Goal: Task Accomplishment & Management: Complete application form

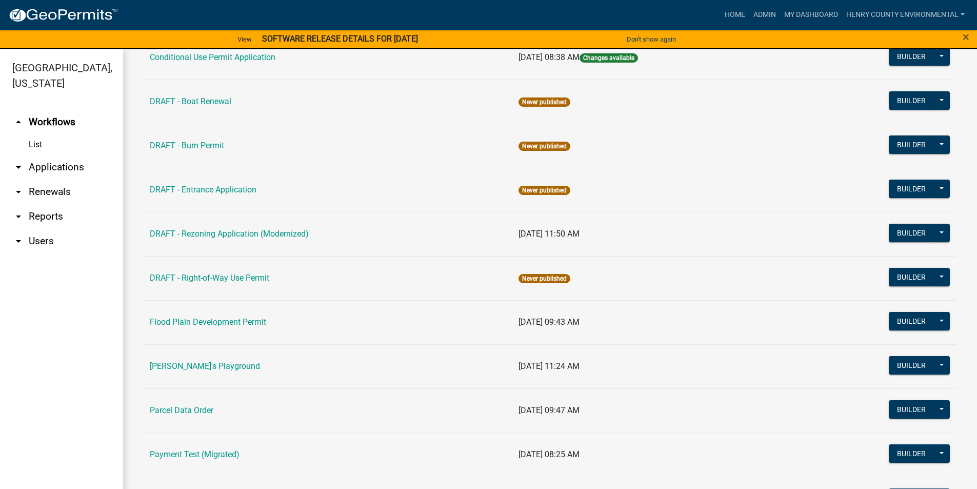
scroll to position [410, 0]
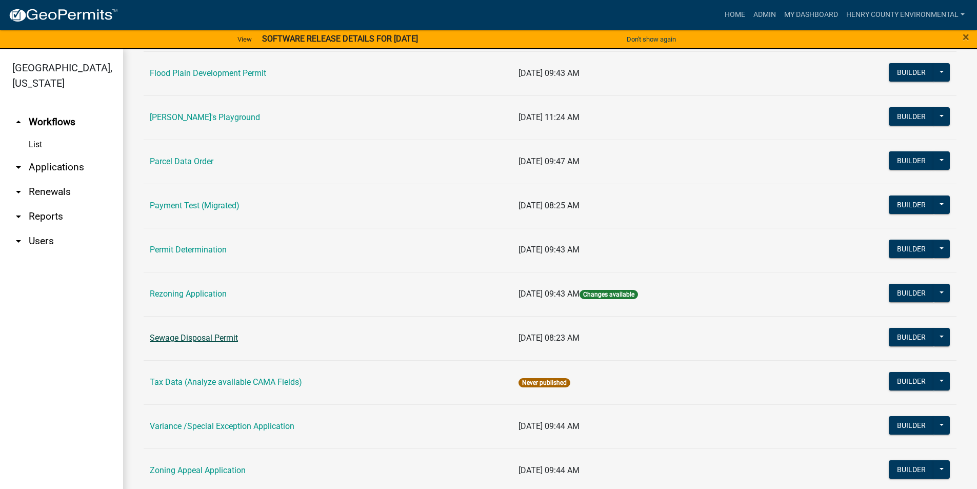
click at [211, 339] on link "Sewage Disposal Permit" at bounding box center [194, 338] width 88 height 10
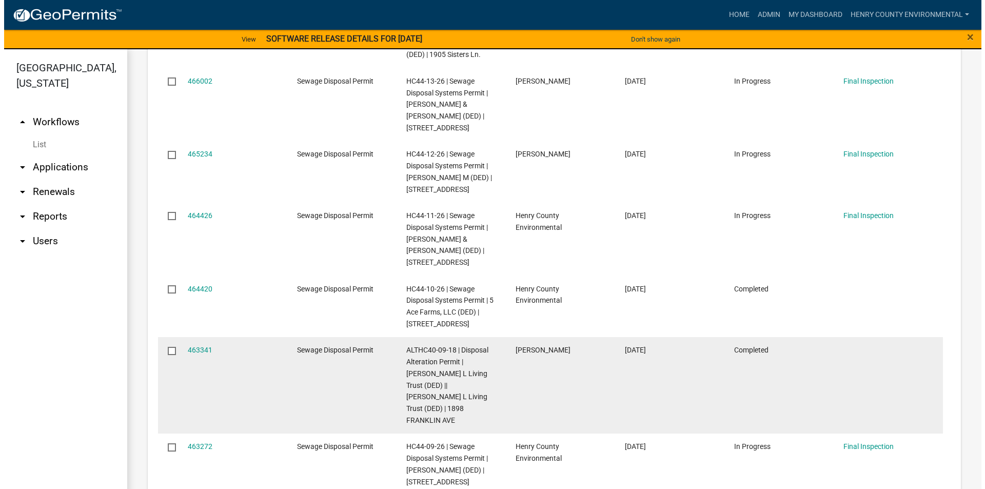
scroll to position [615, 0]
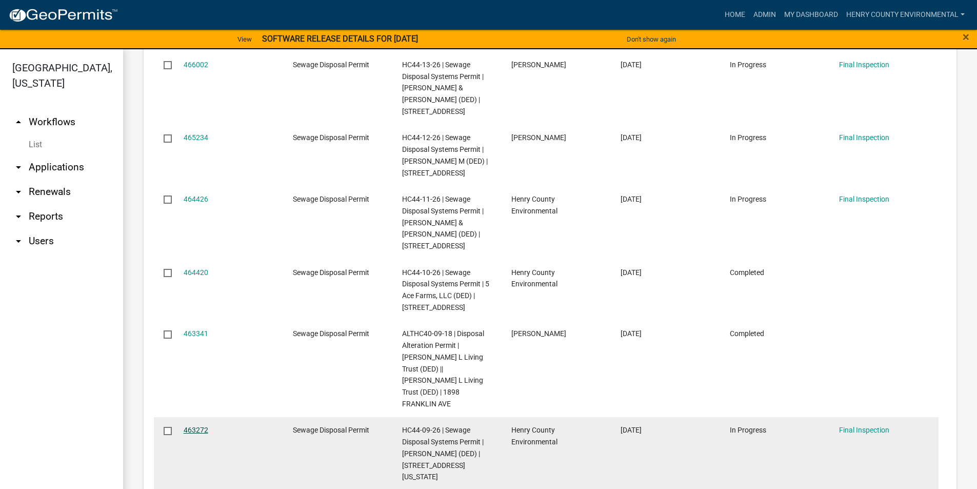
click at [203, 426] on link "463272" at bounding box center [196, 430] width 25 height 8
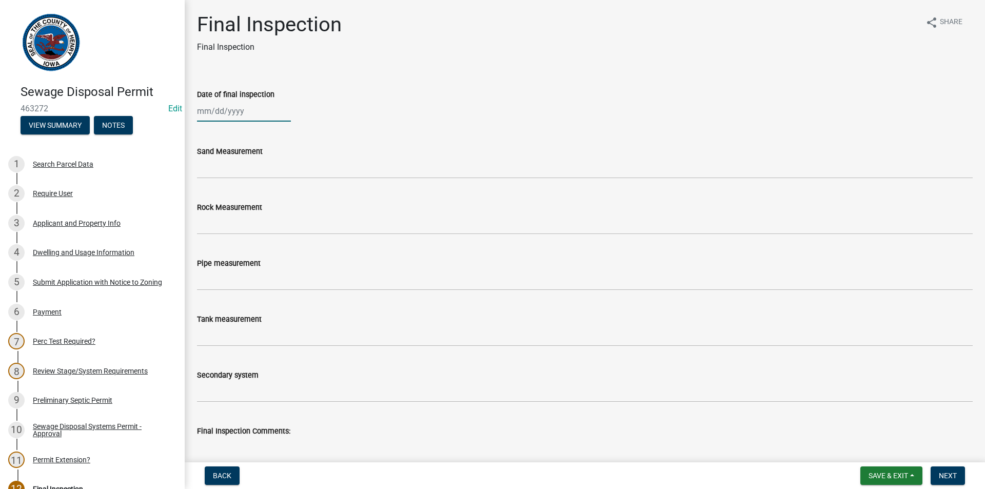
click at [225, 111] on div at bounding box center [244, 111] width 94 height 21
select select "9"
select select "2025"
click at [255, 179] on div "11" at bounding box center [256, 182] width 16 height 16
type input "[DATE]"
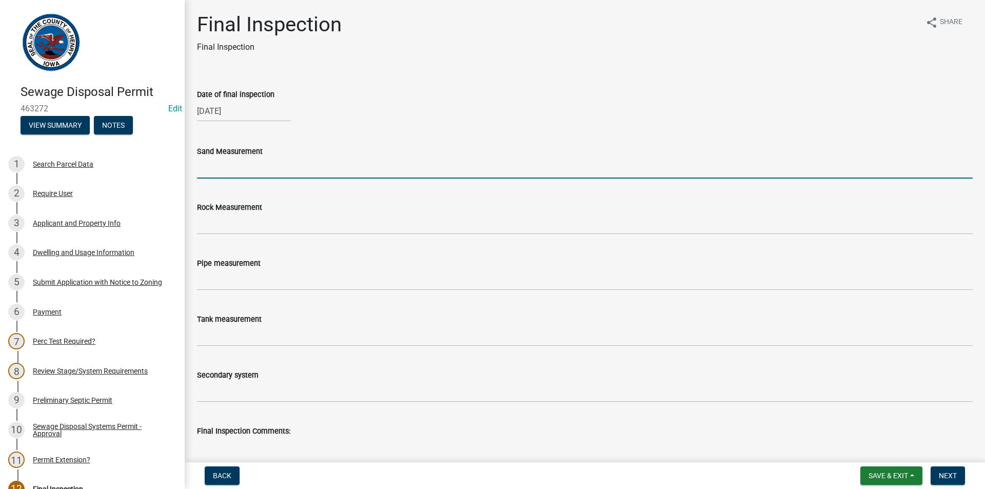
click at [248, 169] on input "Sand Measurement" at bounding box center [584, 167] width 775 height 21
type input "34""
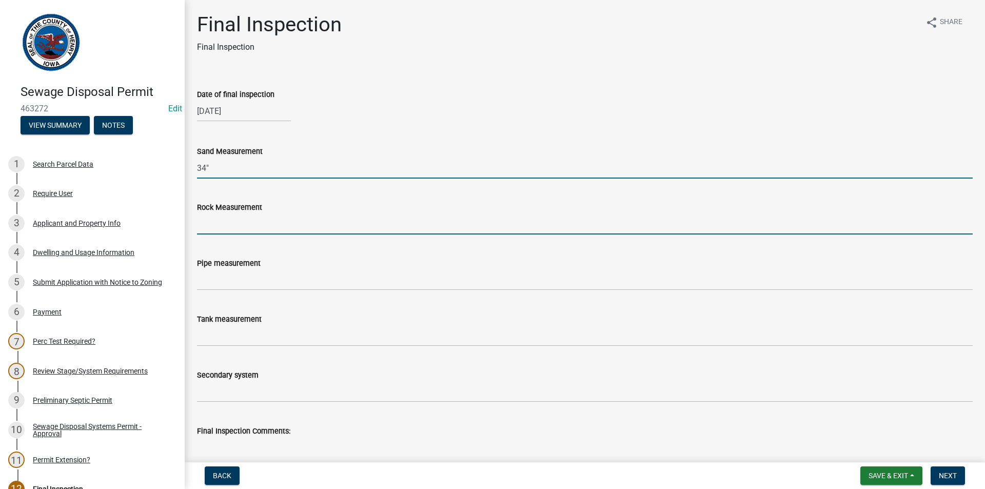
click at [244, 230] on input "Rock Measurement" at bounding box center [584, 223] width 775 height 21
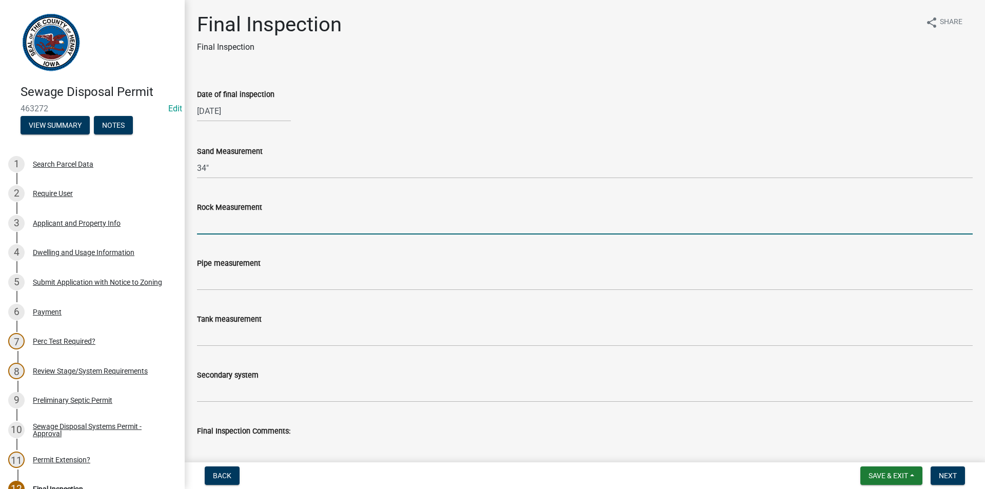
type input "Two 10" Sock tile Collection lines"
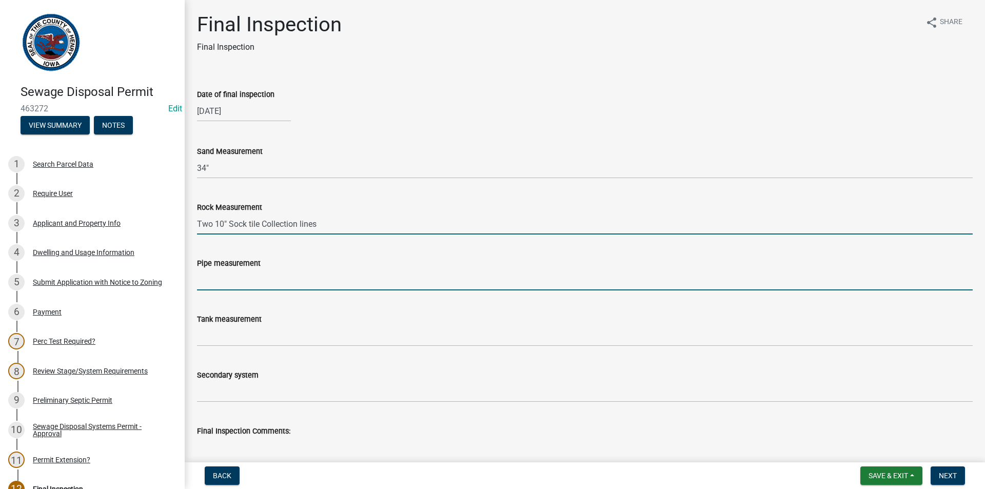
click at [237, 282] on input "Pipe measurement" at bounding box center [584, 279] width 775 height 21
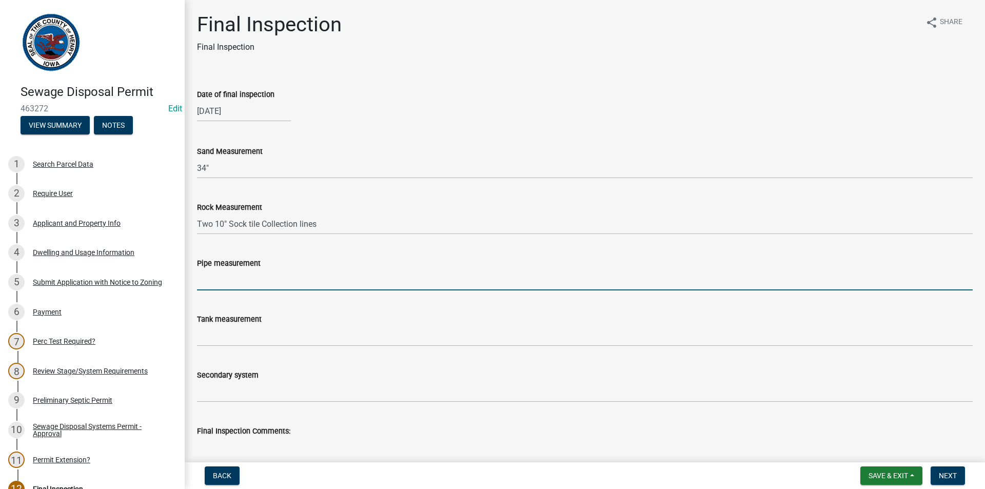
type input "N/A"
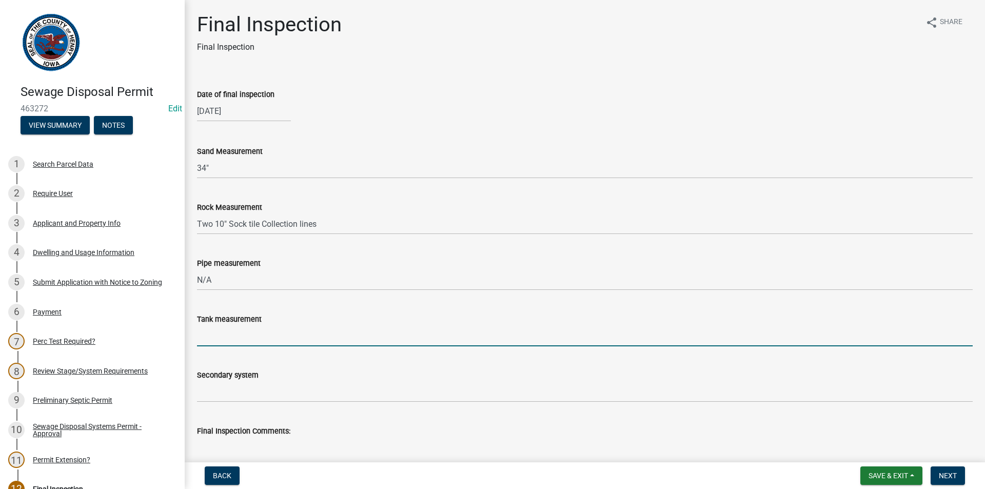
click at [230, 337] on input "Tank measurement" at bounding box center [584, 335] width 775 height 21
type input "1500Gal Pump dose tank"
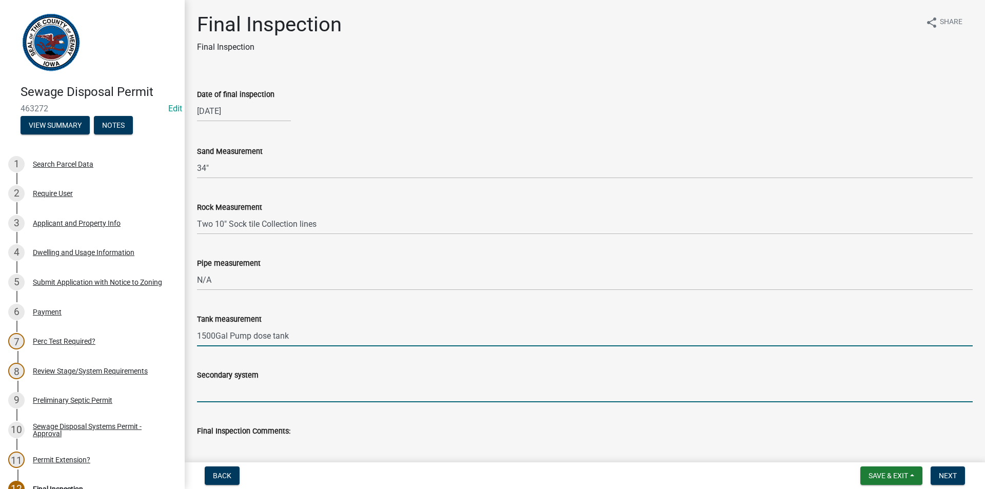
click at [211, 392] on input "Secondary system" at bounding box center [584, 391] width 775 height 21
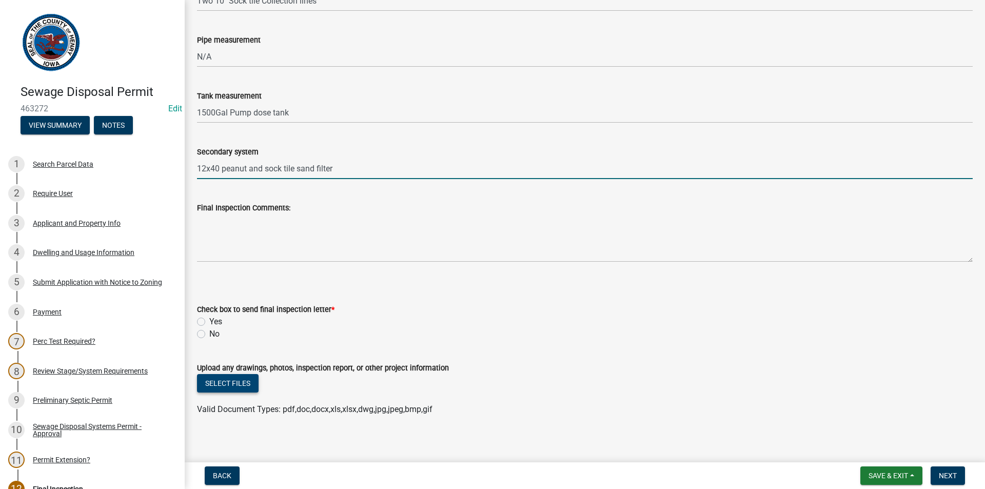
scroll to position [230, 0]
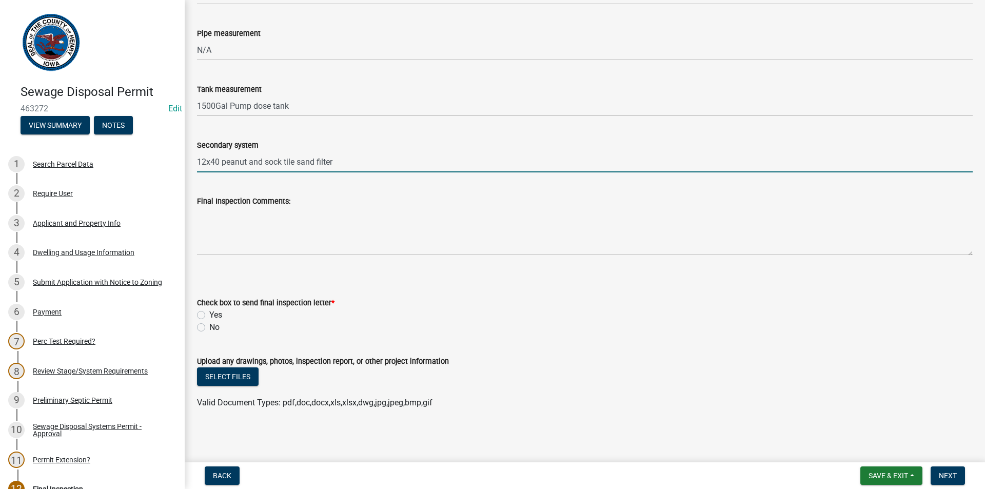
type input "12x40 peanut and sock tile sand filter"
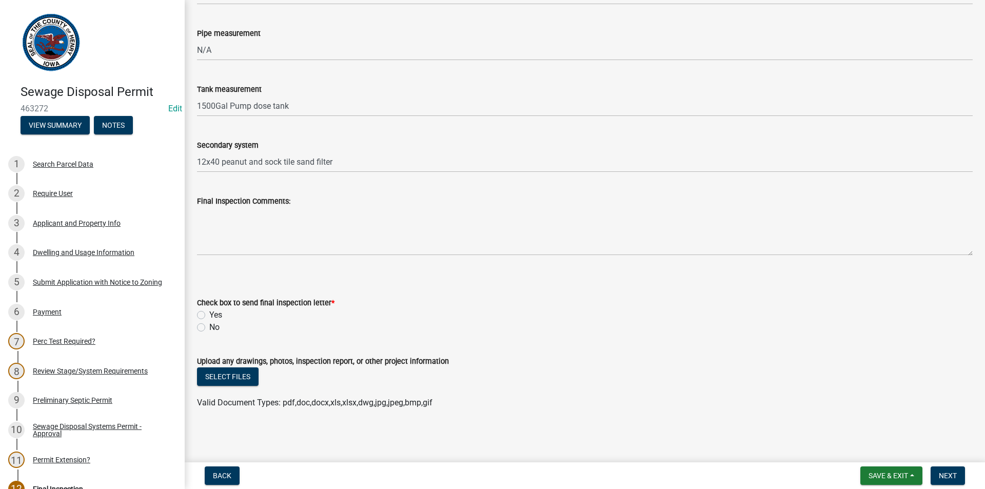
click at [209, 325] on label "No" at bounding box center [214, 327] width 10 height 12
click at [209, 325] on input "No" at bounding box center [212, 324] width 7 height 7
radio input "true"
click at [934, 468] on button "Next" at bounding box center [947, 475] width 34 height 18
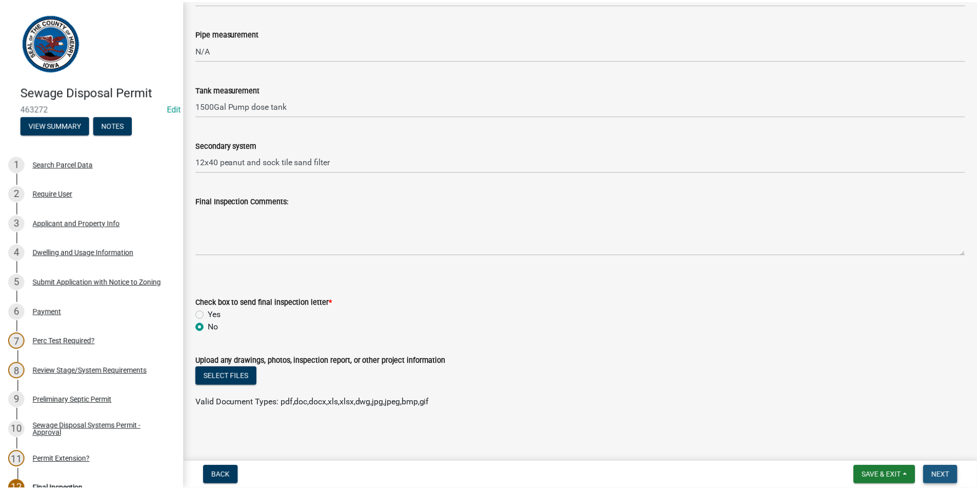
scroll to position [0, 0]
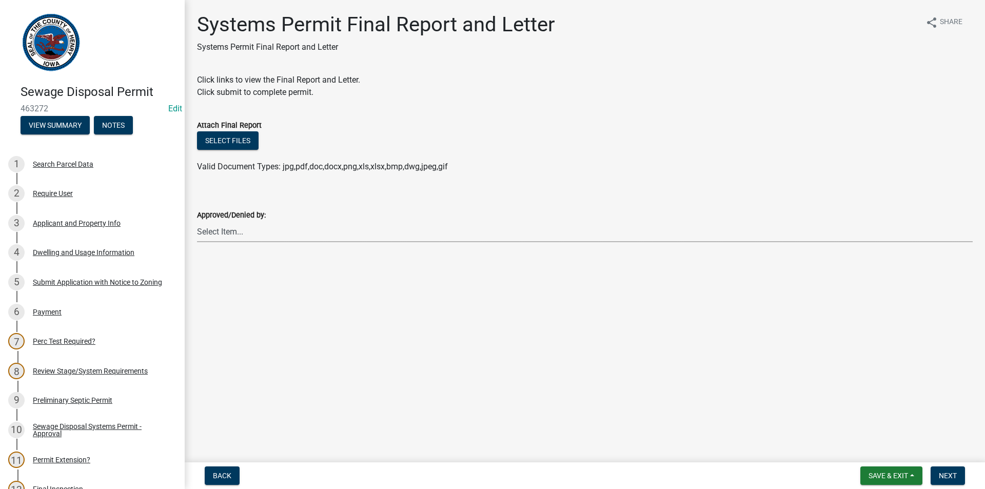
click at [372, 234] on select "Select Item... [PERSON_NAME] [PERSON_NAME]" at bounding box center [584, 231] width 775 height 21
click at [197, 221] on select "Select Item... [PERSON_NAME] [PERSON_NAME]" at bounding box center [584, 231] width 775 height 21
select select "5c99670e-d68f-4230-9f25-35431631f8c6"
click at [955, 481] on button "Next" at bounding box center [947, 475] width 34 height 18
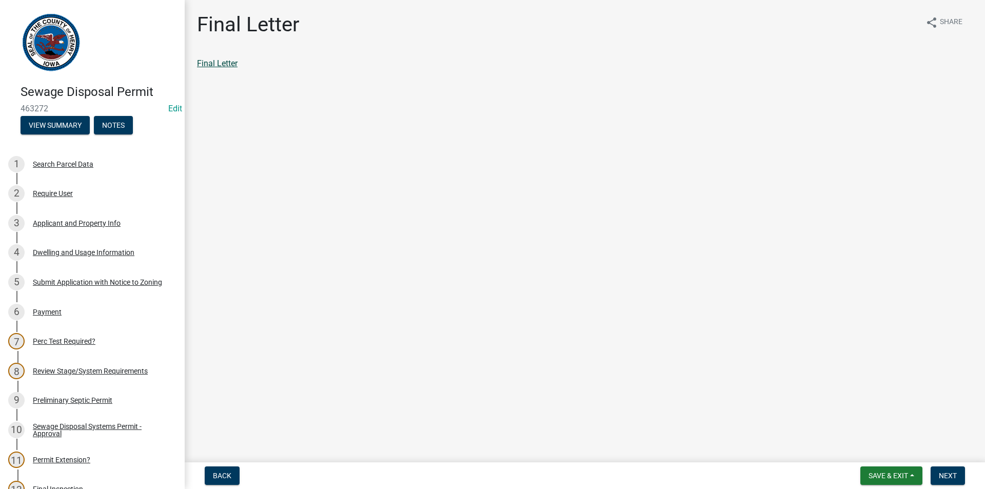
click at [228, 64] on link "Final Letter" at bounding box center [217, 63] width 41 height 10
click at [939, 476] on span "Next" at bounding box center [948, 475] width 18 height 8
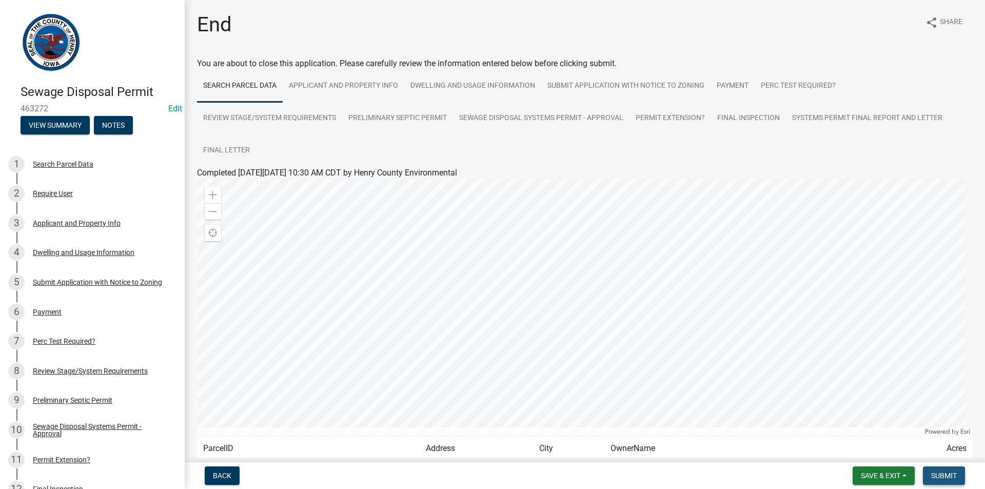
click at [939, 476] on span "Submit" at bounding box center [944, 475] width 26 height 8
